Goal: Task Accomplishment & Management: Manage account settings

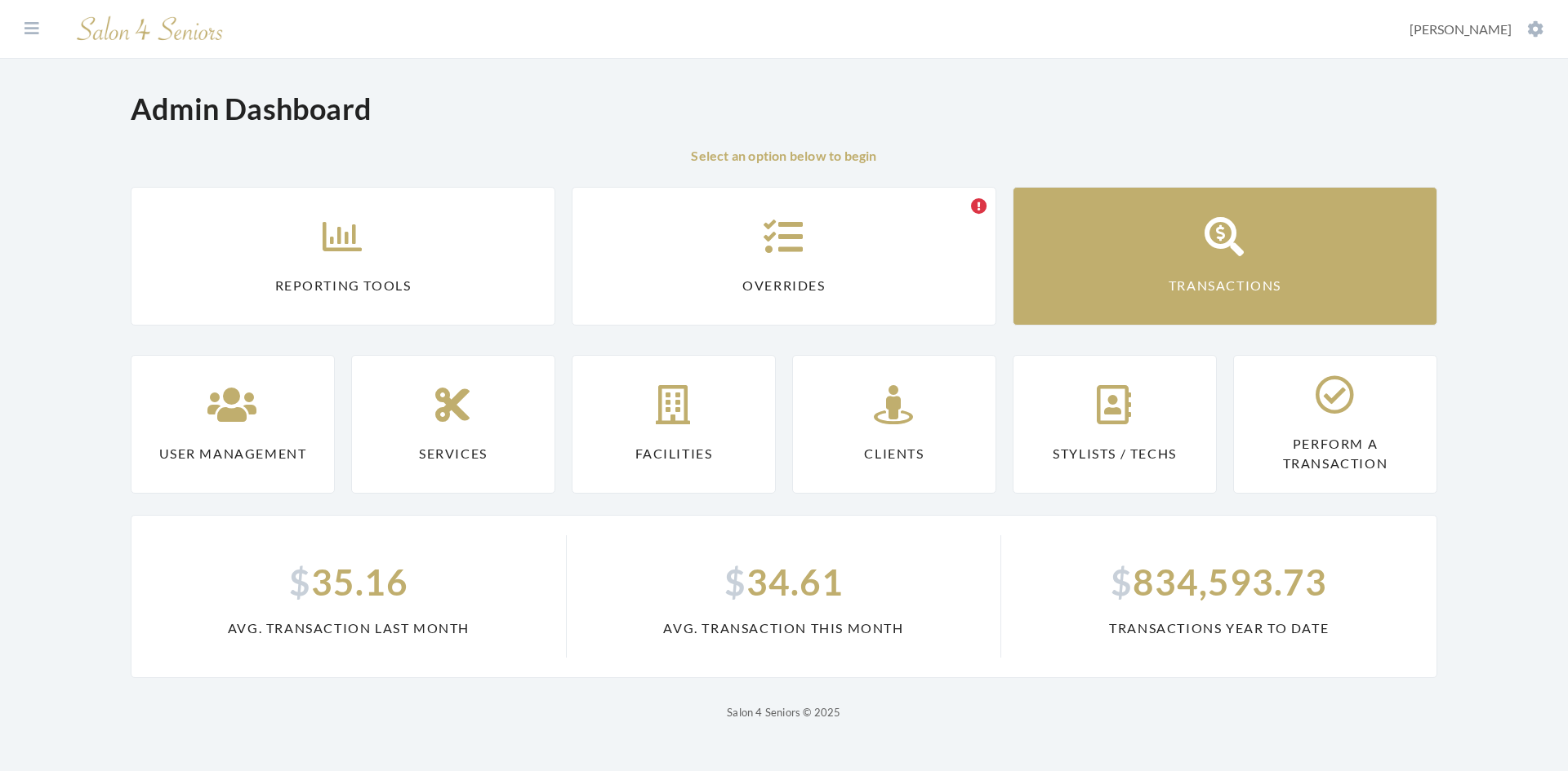
click at [1227, 247] on icon at bounding box center [1224, 236] width 41 height 39
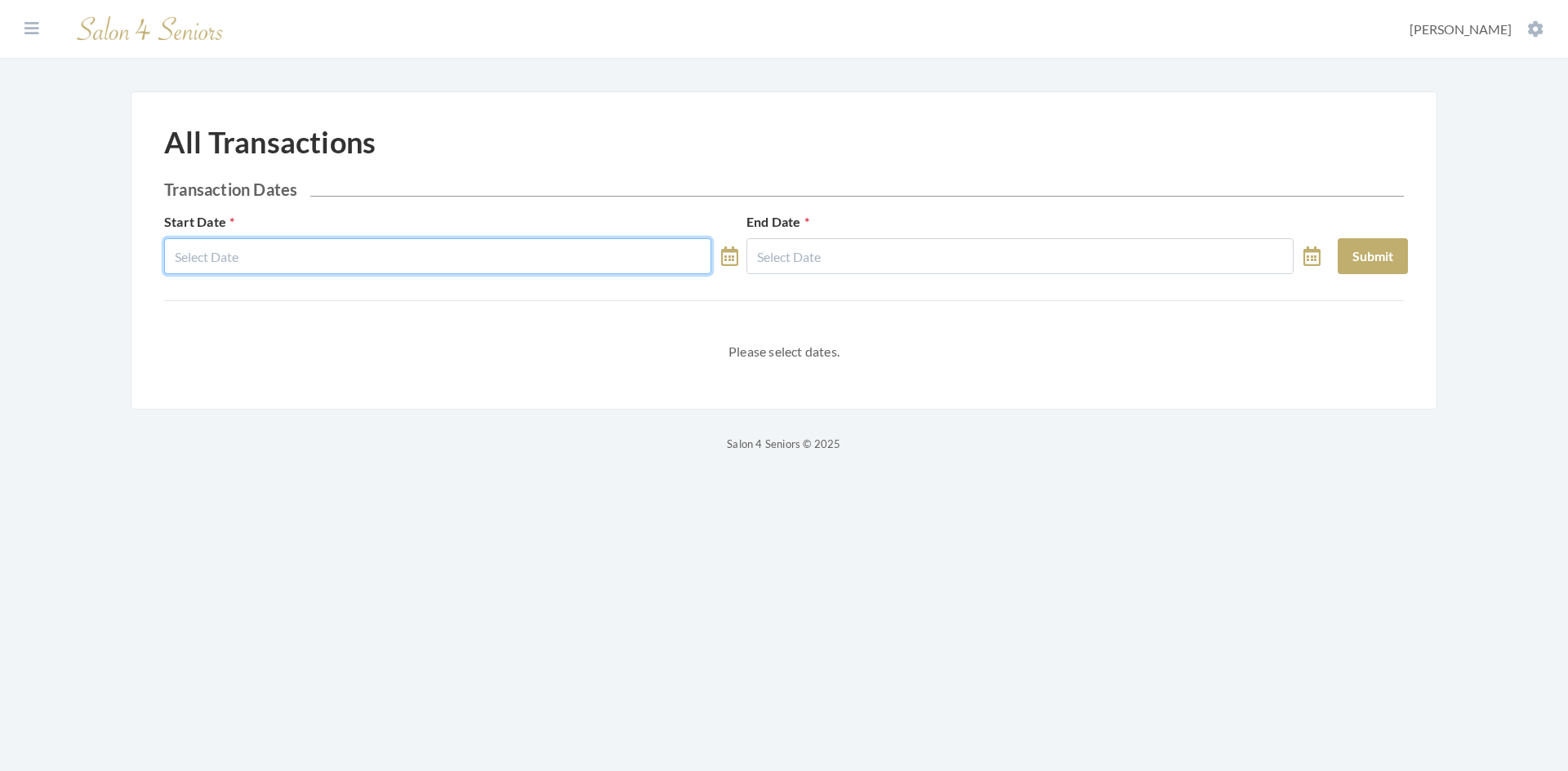
click at [381, 244] on input "text" at bounding box center [438, 256] width 547 height 36
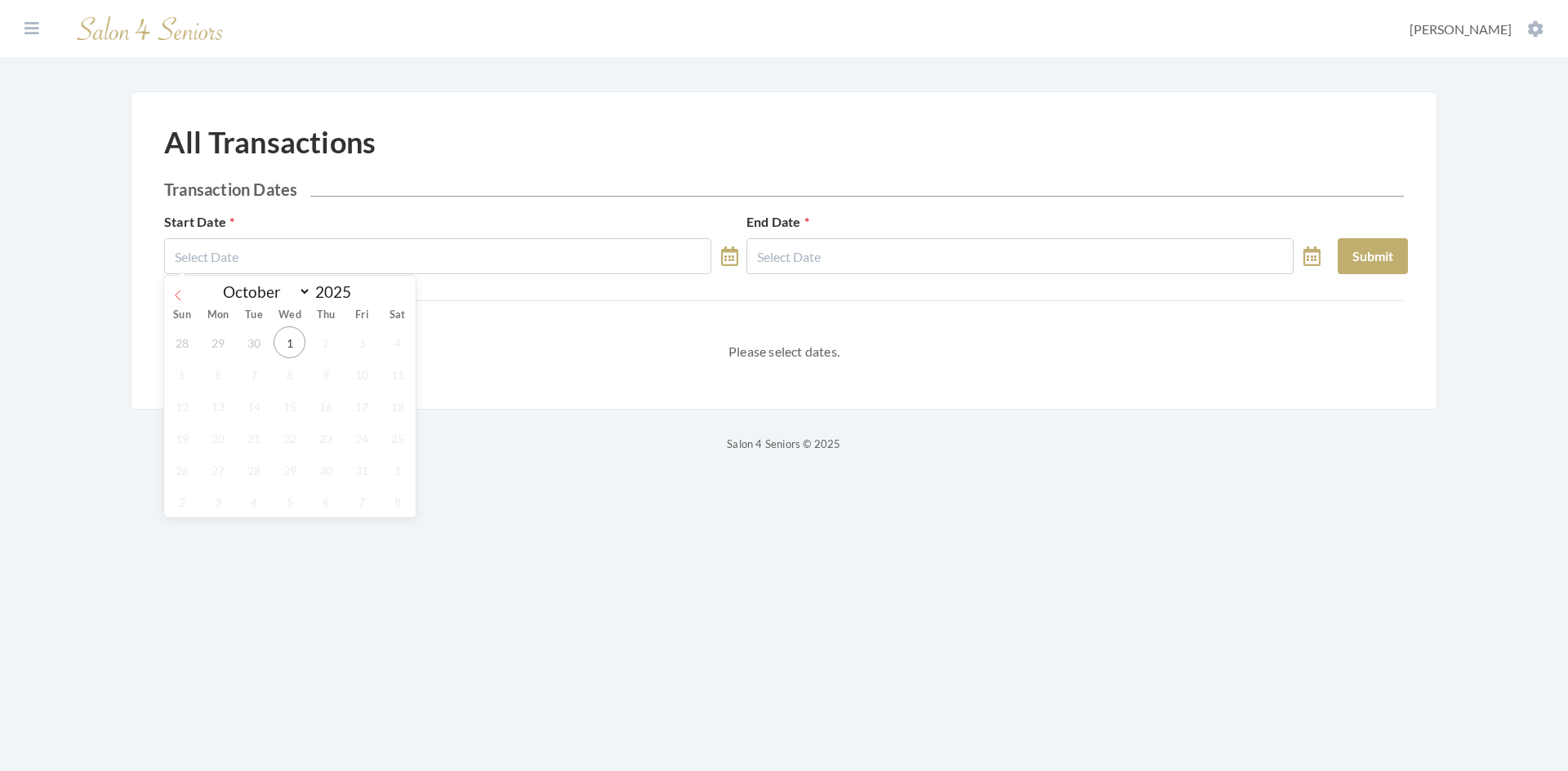
click at [179, 298] on icon at bounding box center [178, 296] width 11 height 11
select select "8"
click at [207, 348] on span "1" at bounding box center [217, 343] width 32 height 32
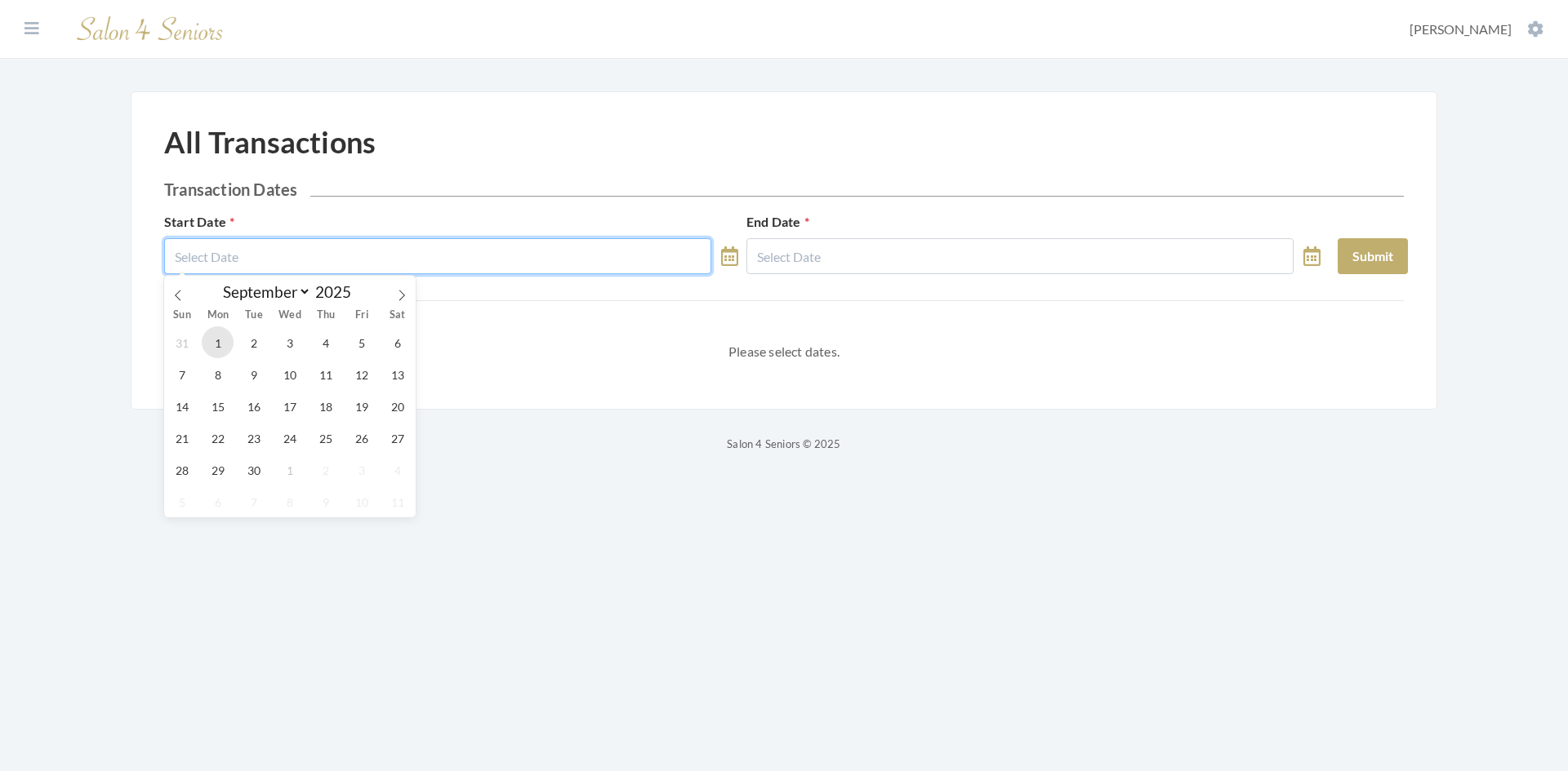
type input "09/01/2025"
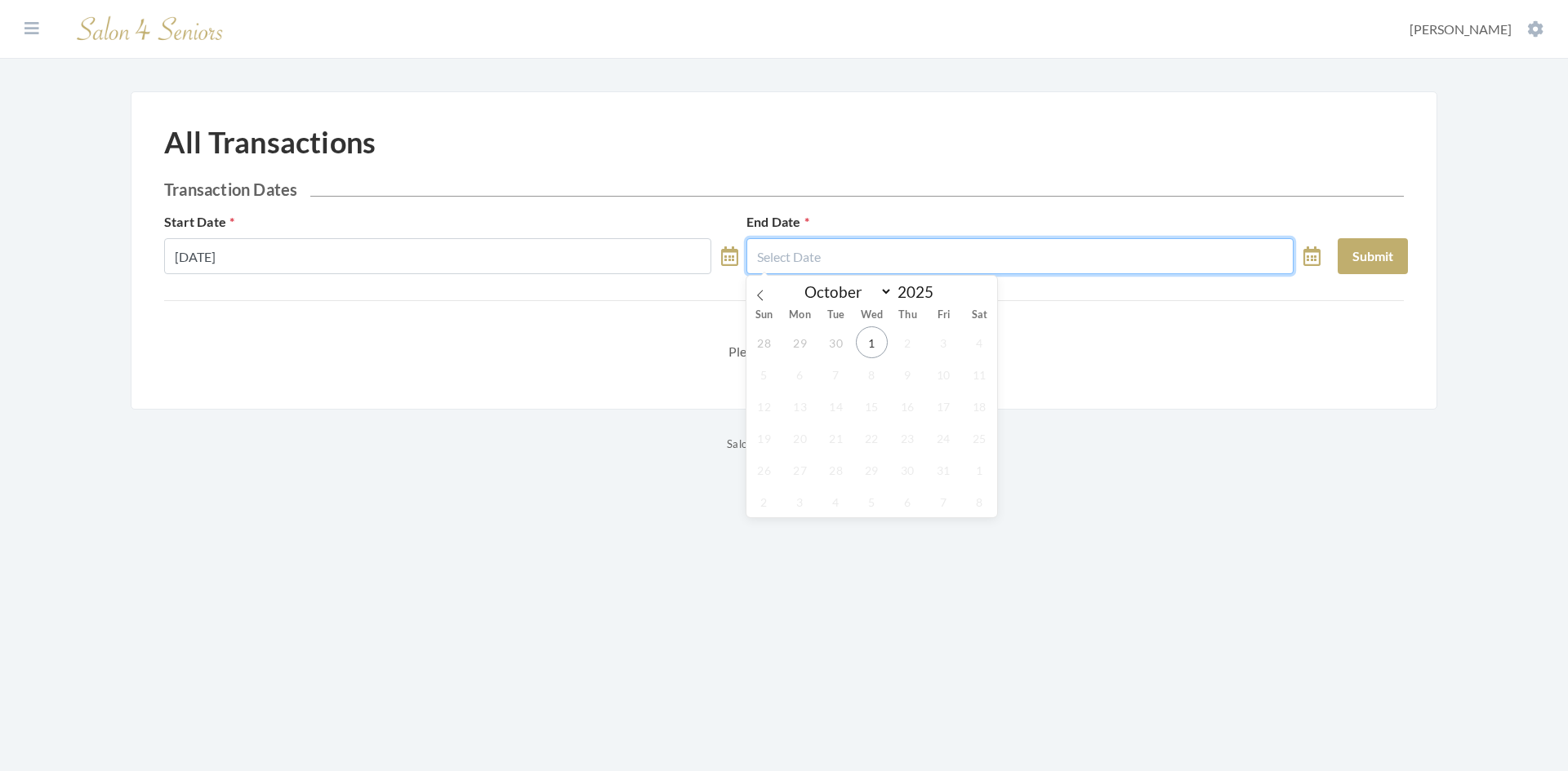
click at [782, 250] on input "text" at bounding box center [1020, 256] width 547 height 36
click at [765, 293] on icon at bounding box center [760, 296] width 11 height 11
select select "8"
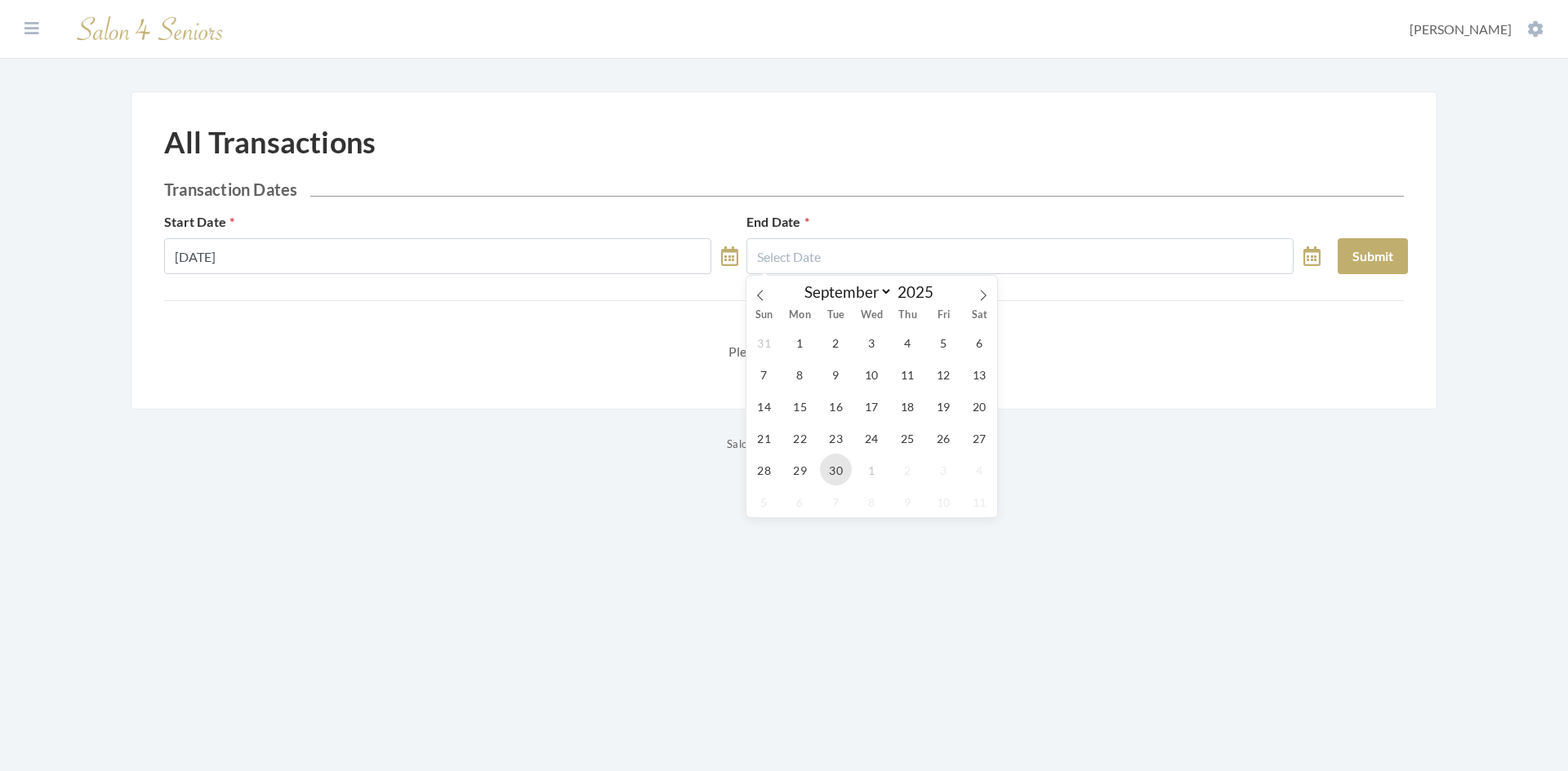
click at [835, 470] on span "30" at bounding box center [836, 470] width 32 height 32
type input "09/30/2025"
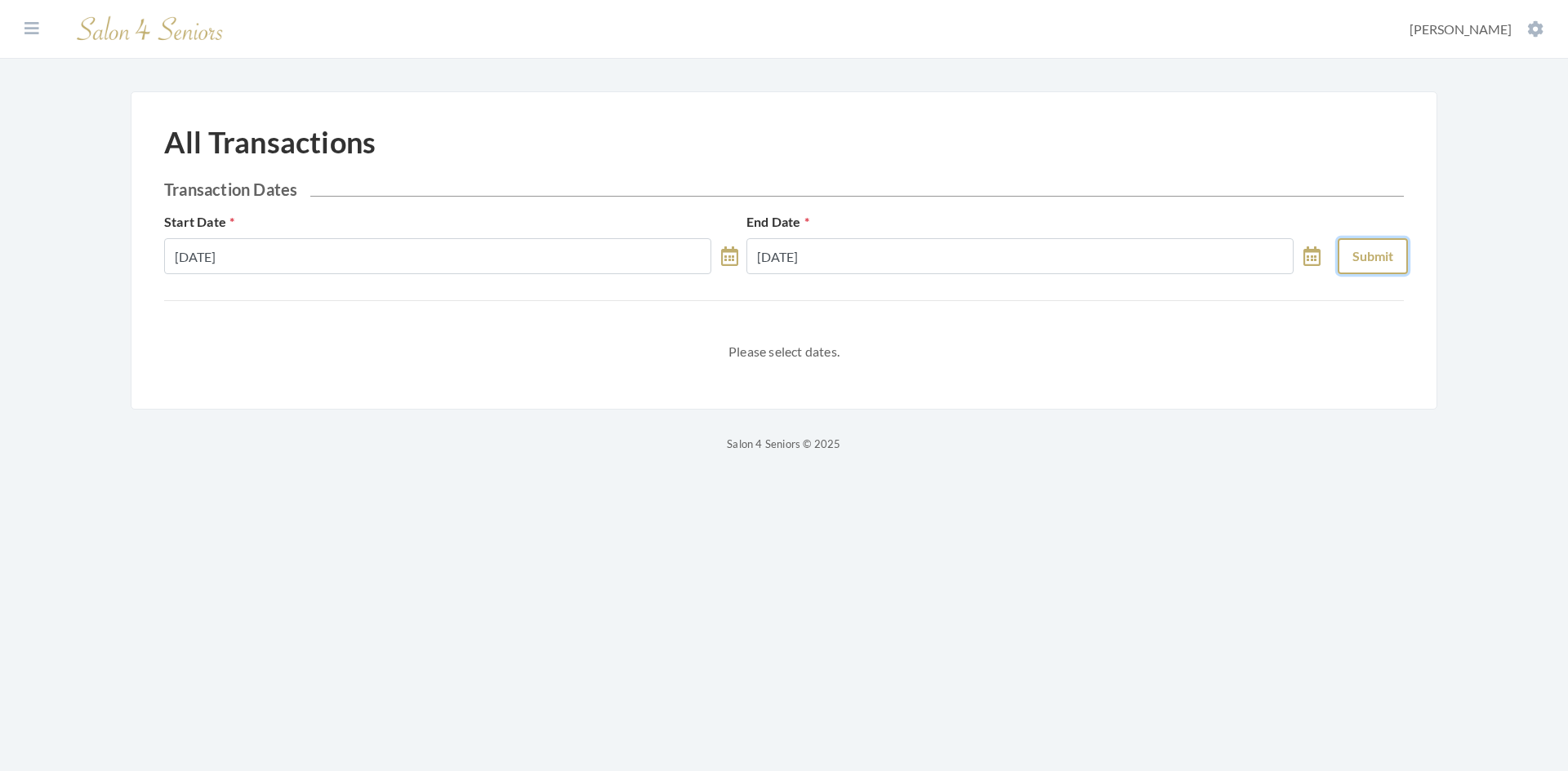
click at [1366, 247] on button "Submit" at bounding box center [1372, 256] width 70 height 36
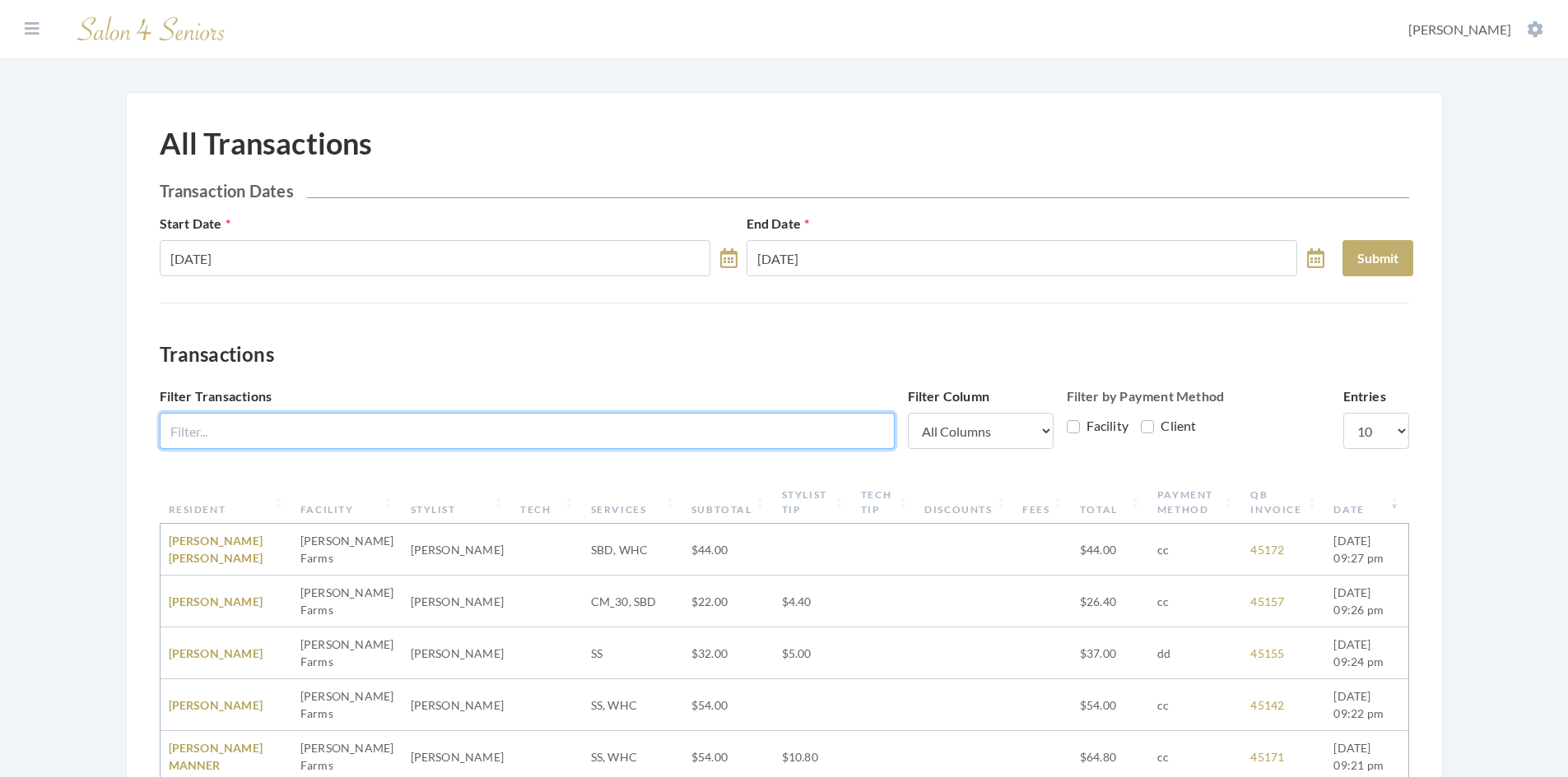
click at [262, 424] on input "Filter Transactions" at bounding box center [527, 431] width 734 height 36
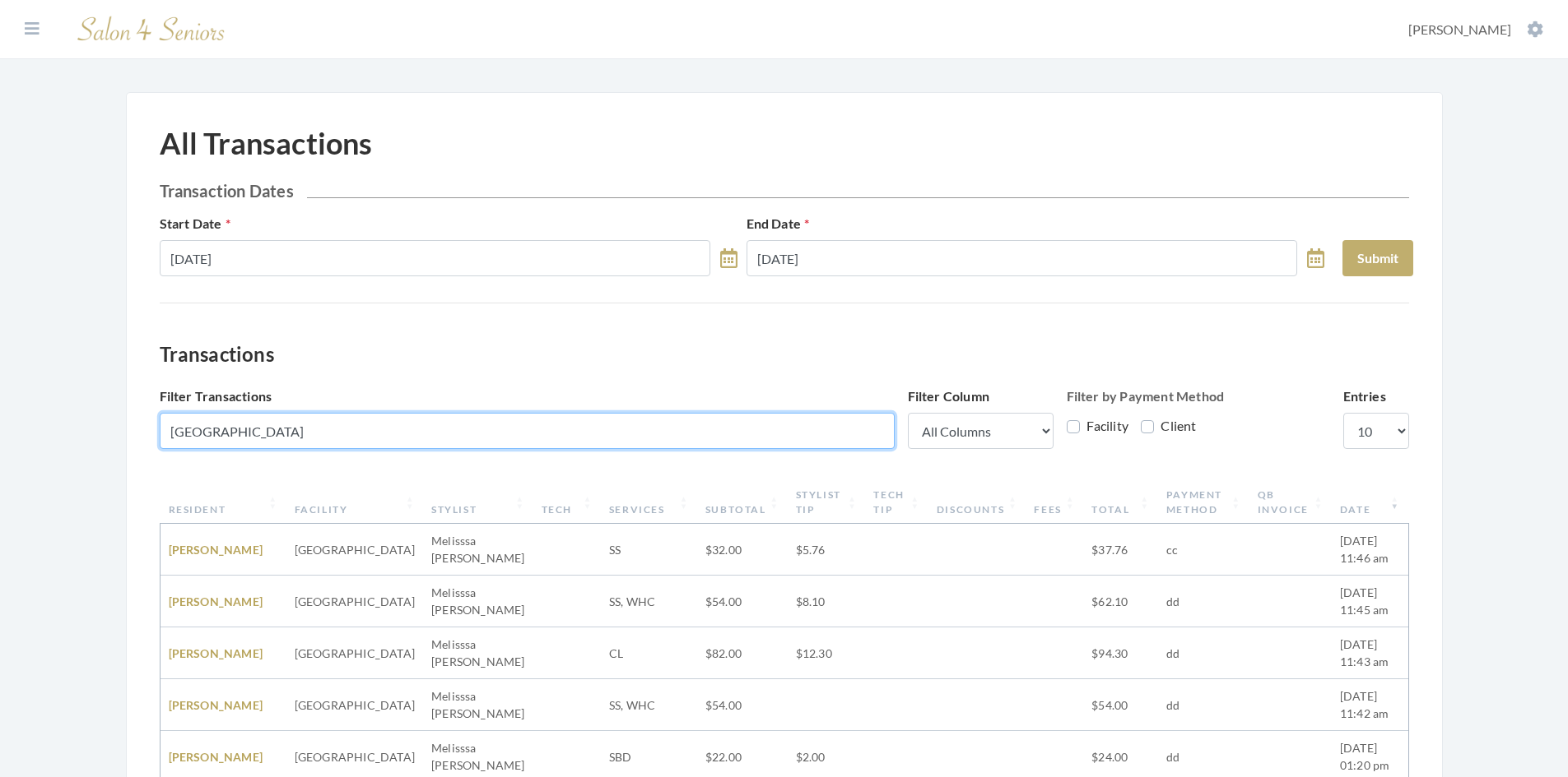
type input "Legacy Village"
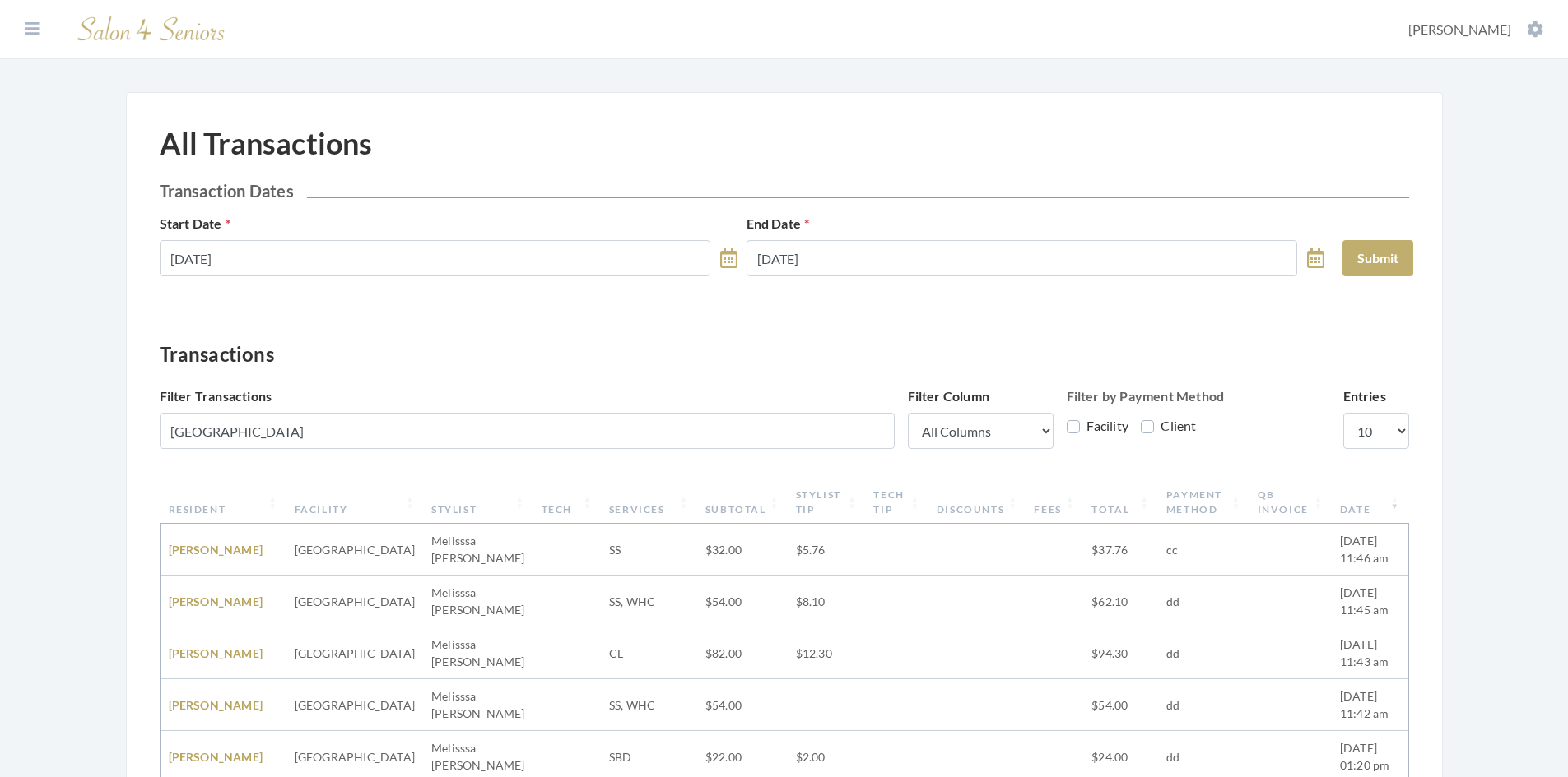
click at [676, 365] on h3 "Transactions" at bounding box center [784, 354] width 1249 height 24
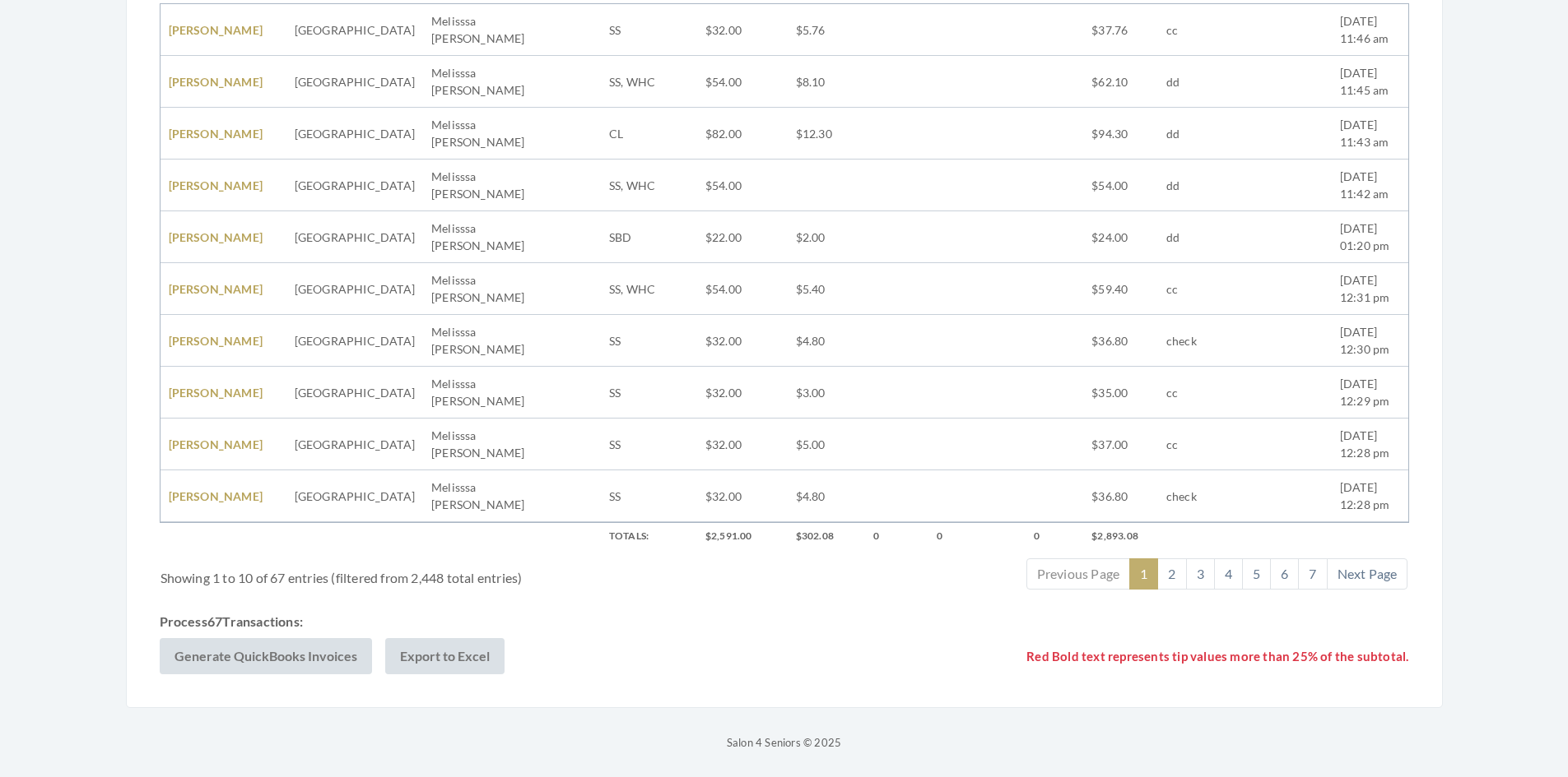
scroll to position [692, 0]
click at [699, 589] on ul "Previous Page 1 2 3 4 5 6 7 Next Page" at bounding box center [1044, 574] width 728 height 31
click at [308, 645] on button "Generate QuickBooks Invoices" at bounding box center [266, 656] width 212 height 36
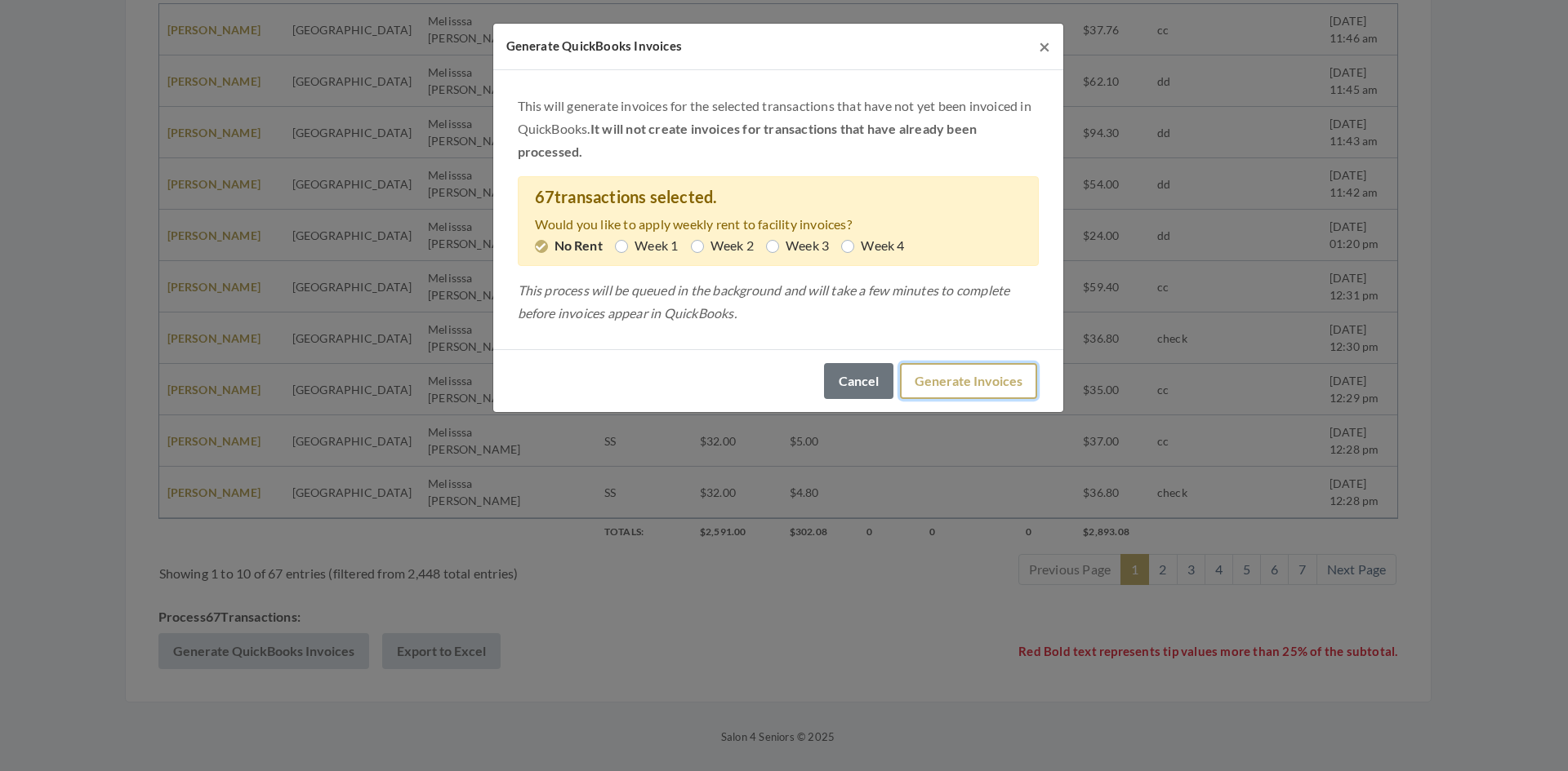
click at [995, 384] on button "Generate Invoices" at bounding box center [968, 381] width 137 height 36
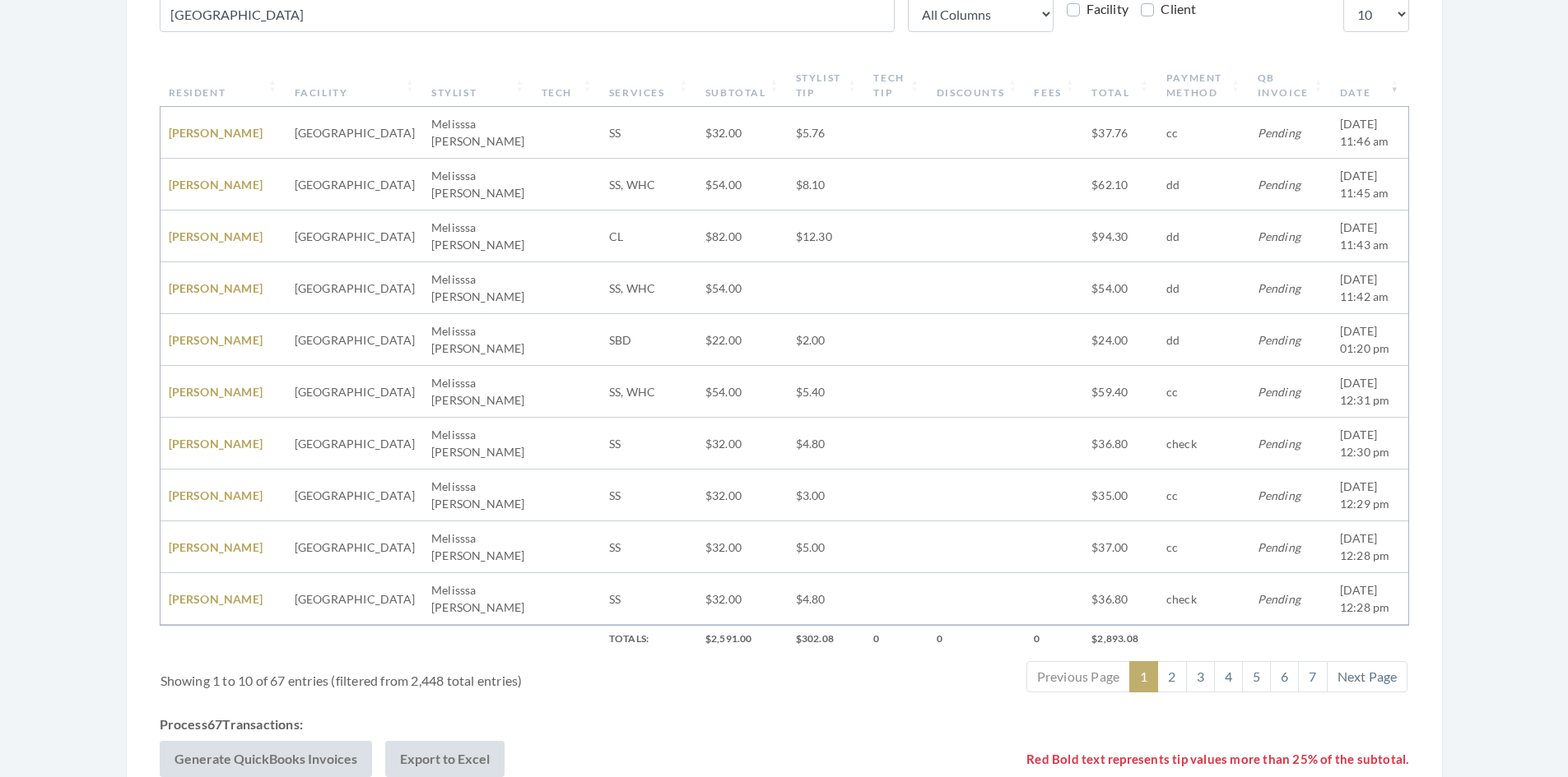
scroll to position [0, 0]
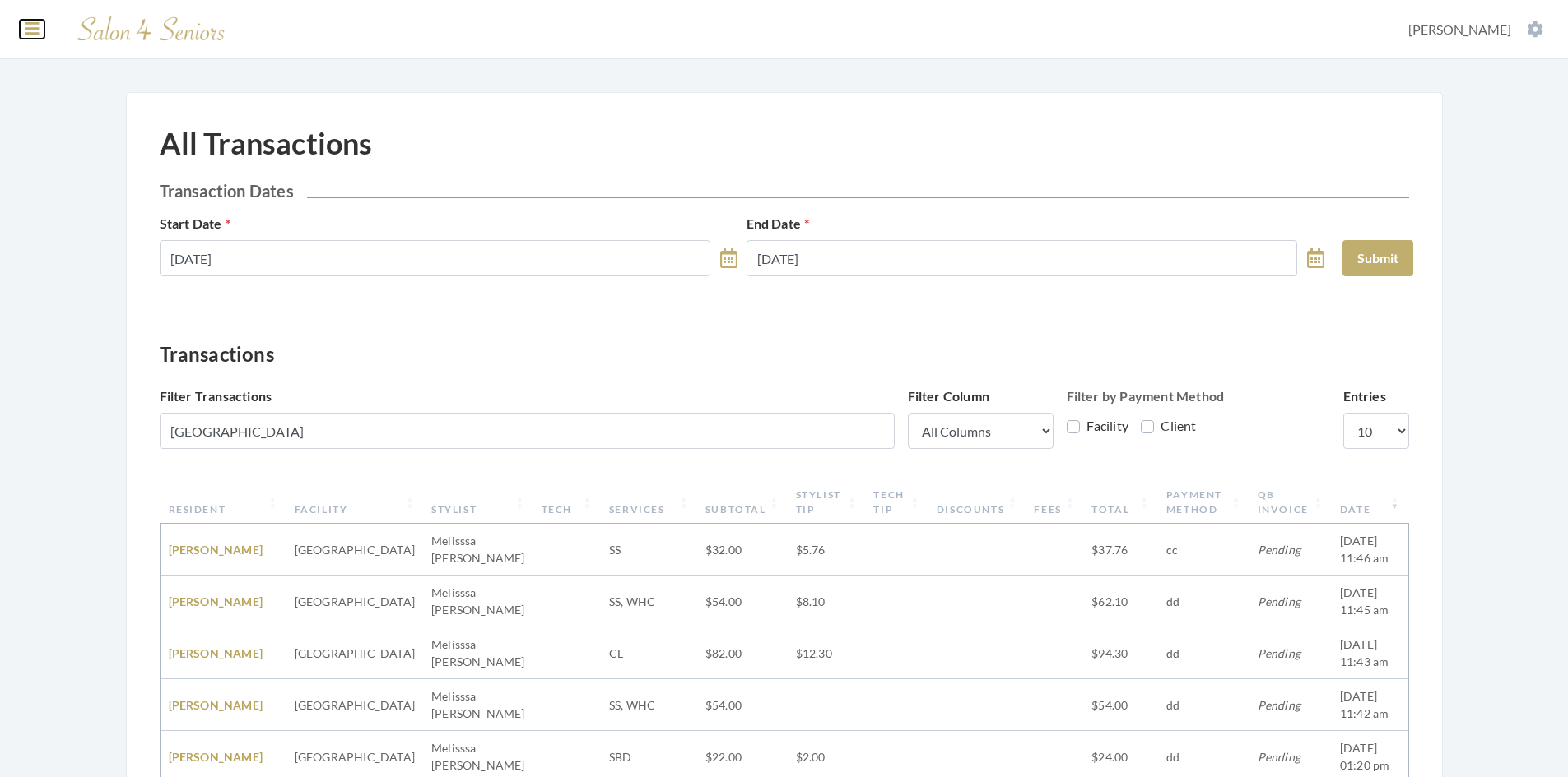
click at [37, 30] on icon at bounding box center [32, 29] width 15 height 16
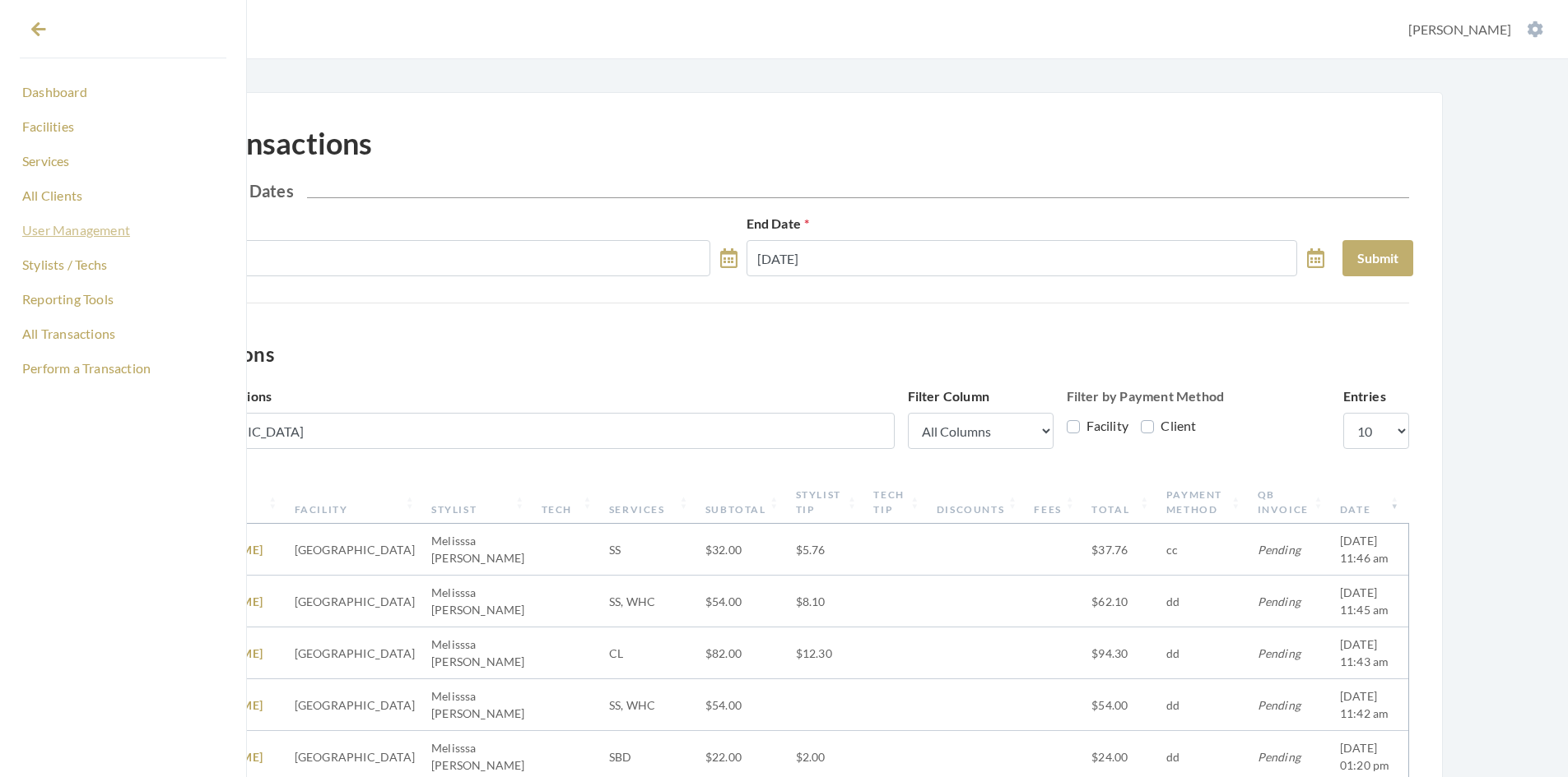
click at [88, 228] on link "User Management" at bounding box center [123, 229] width 207 height 28
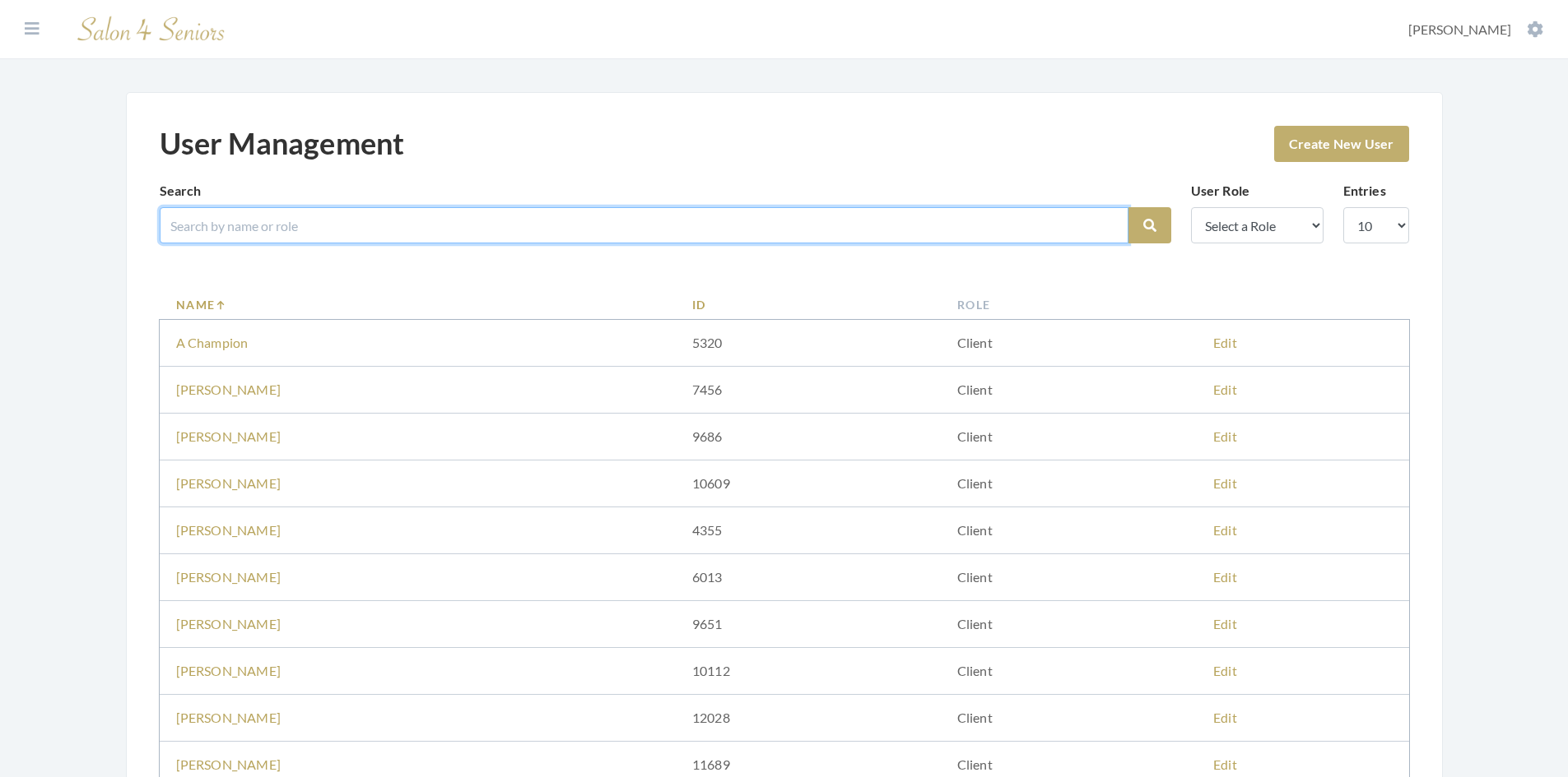
click at [446, 229] on input "search" at bounding box center [644, 226] width 969 height 36
type input "[PERSON_NAME]"
click at [1128, 208] on button "Search" at bounding box center [1149, 226] width 43 height 36
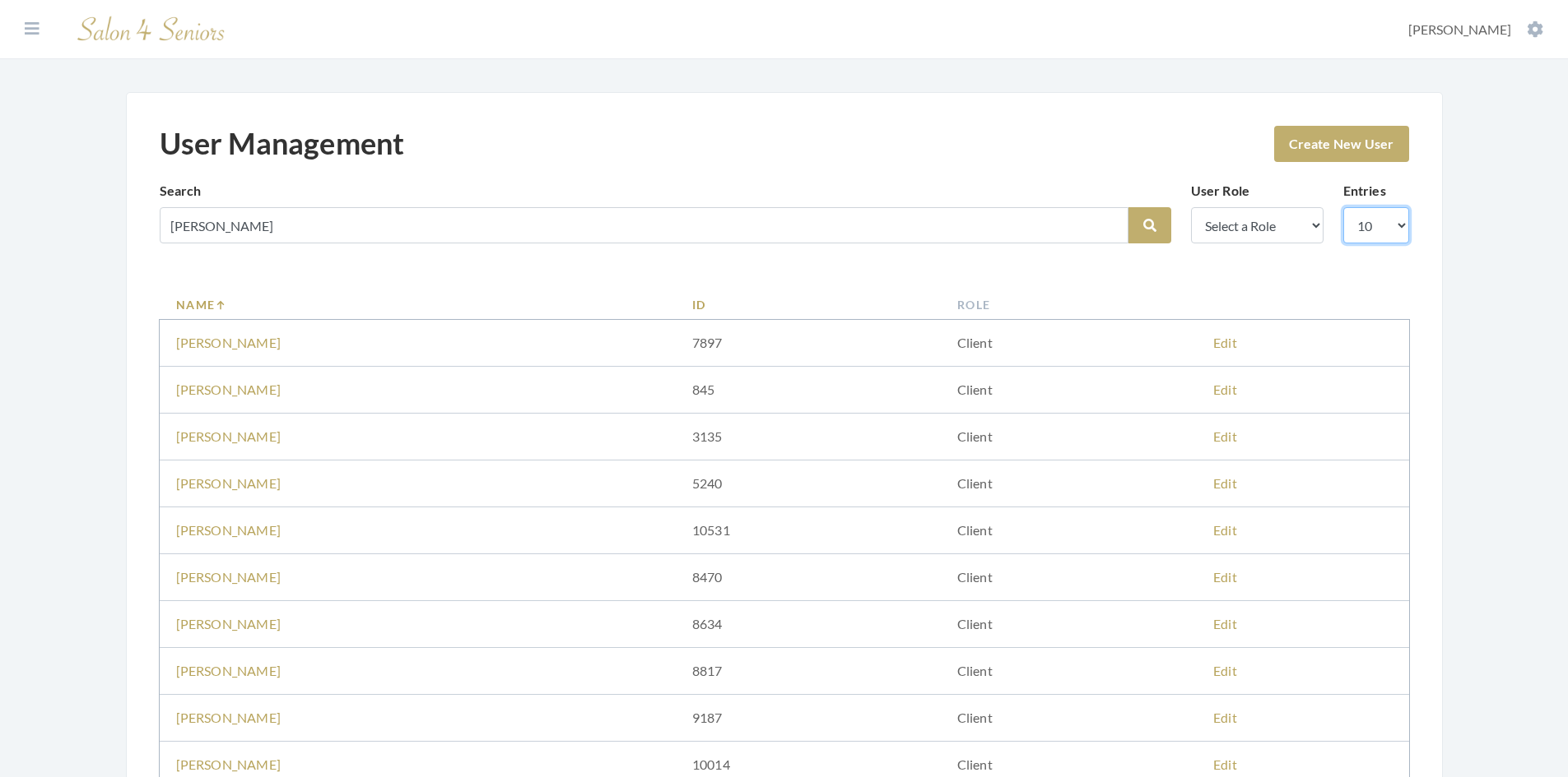
click at [1399, 227] on select "10 25 50 100" at bounding box center [1376, 226] width 66 height 36
select select "100"
click at [1343, 208] on select "10 25 50 100" at bounding box center [1376, 226] width 66 height 36
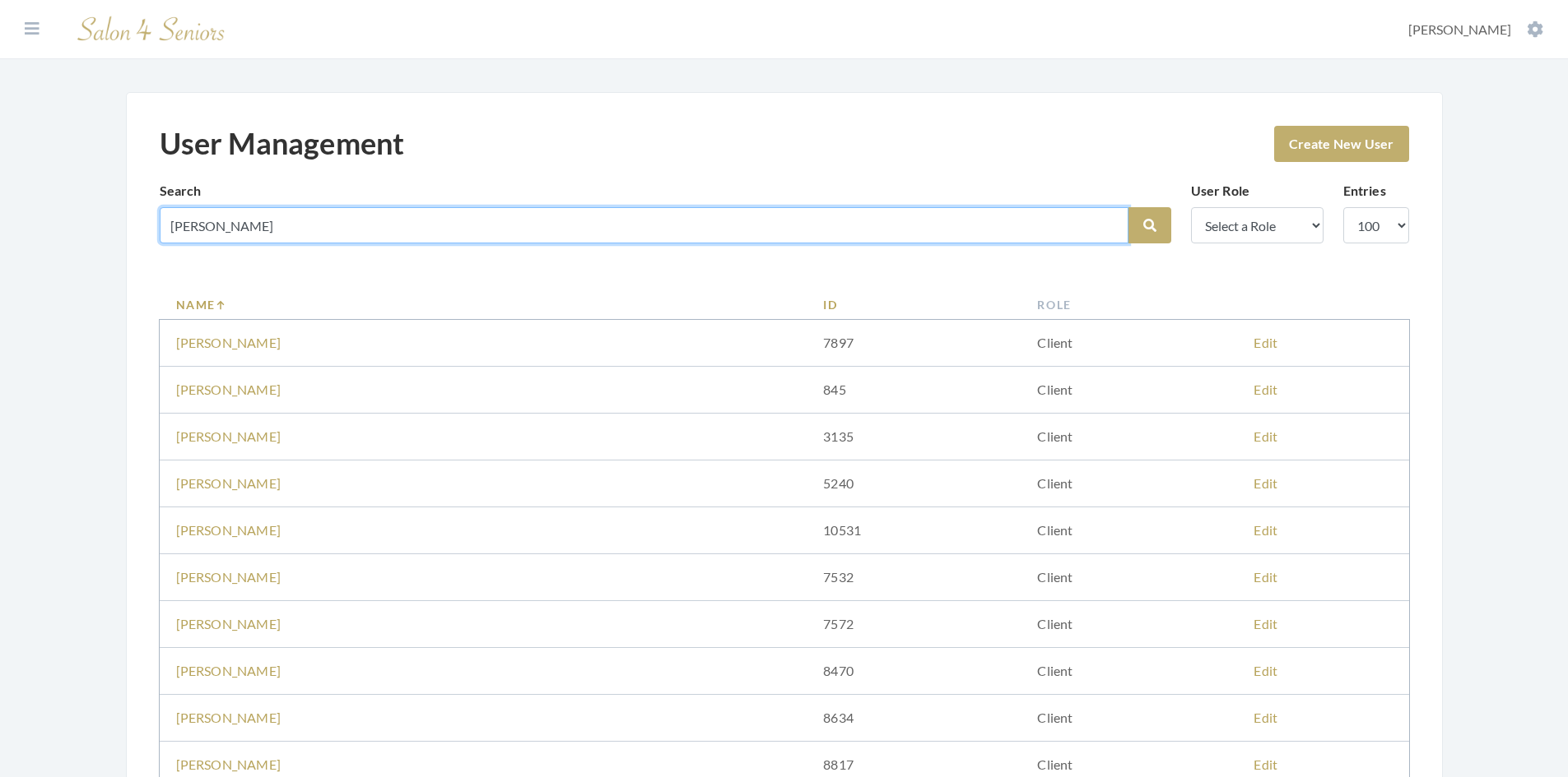
click at [279, 237] on input "Lori" at bounding box center [644, 226] width 969 height 36
type input "[PERSON_NAME]"
click at [1128, 208] on button "Search" at bounding box center [1149, 226] width 43 height 36
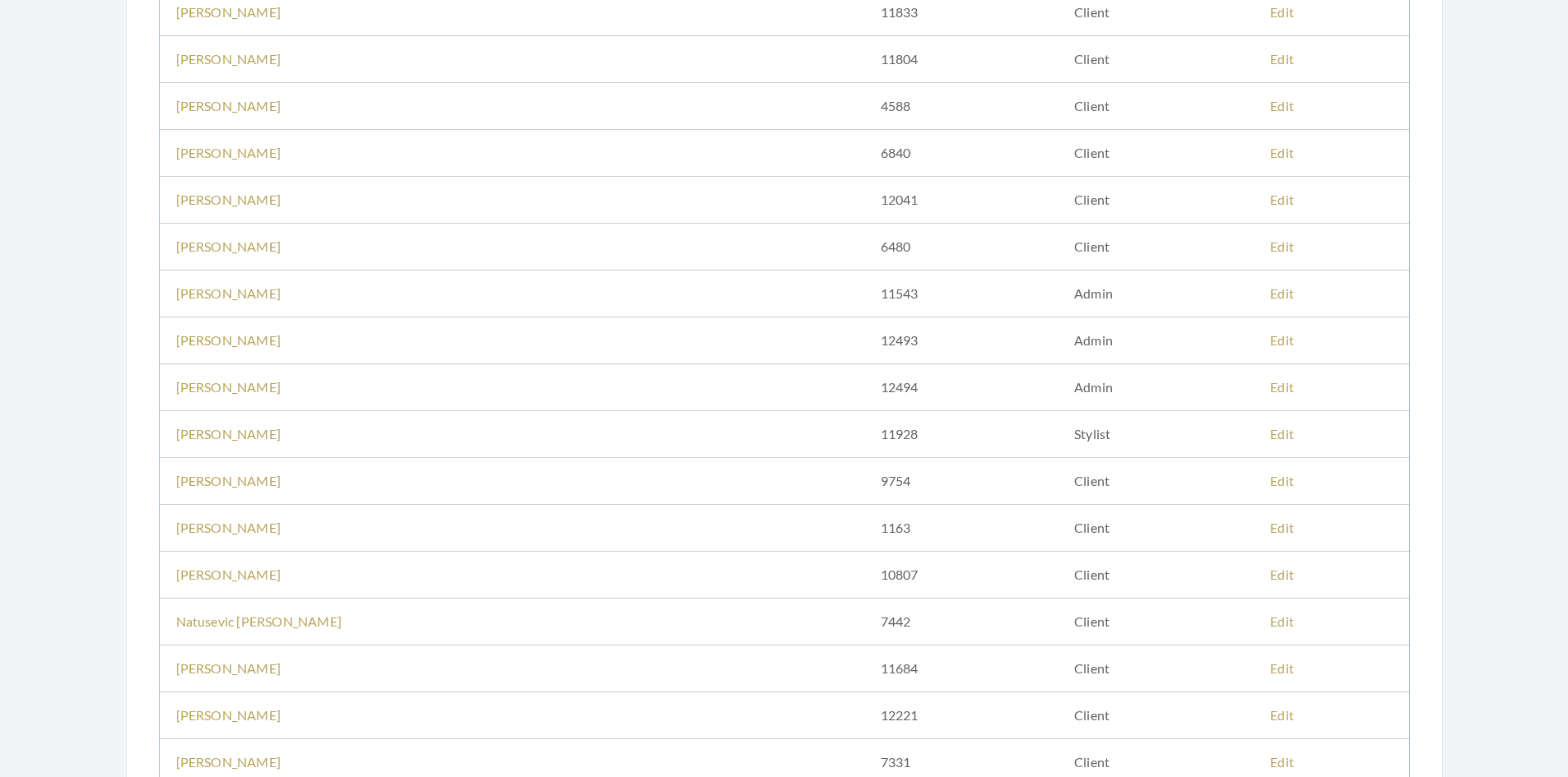
scroll to position [1645, 0]
